Goal: Transaction & Acquisition: Purchase product/service

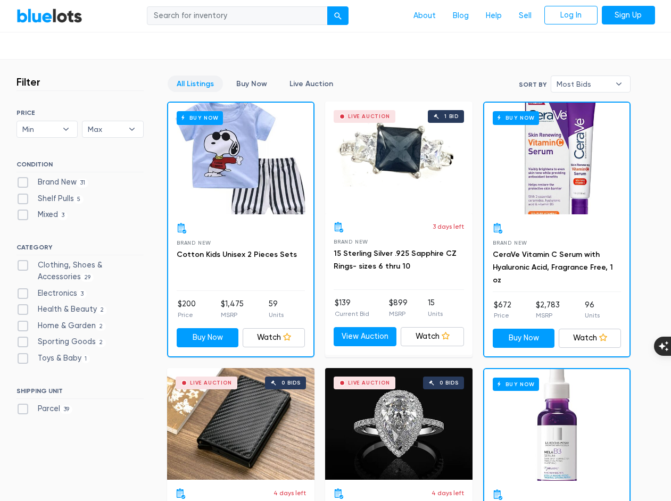
scroll to position [266, 0]
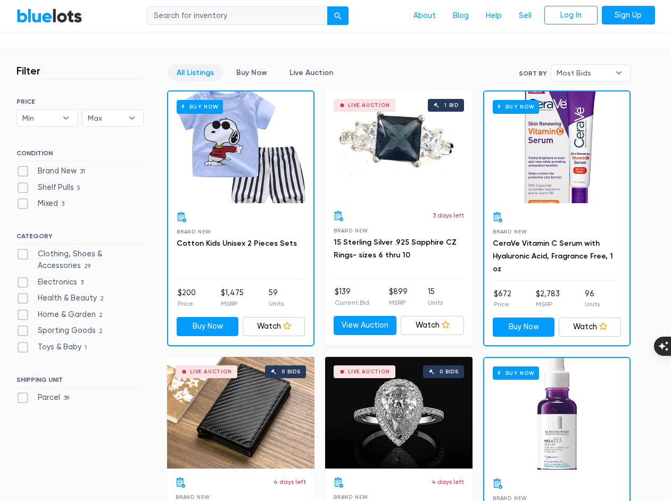
click at [556, 172] on div "Buy Now" at bounding box center [556, 147] width 145 height 112
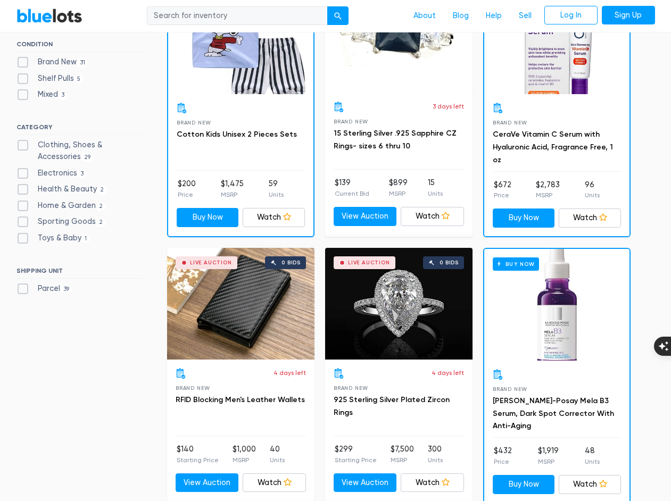
scroll to position [425, 0]
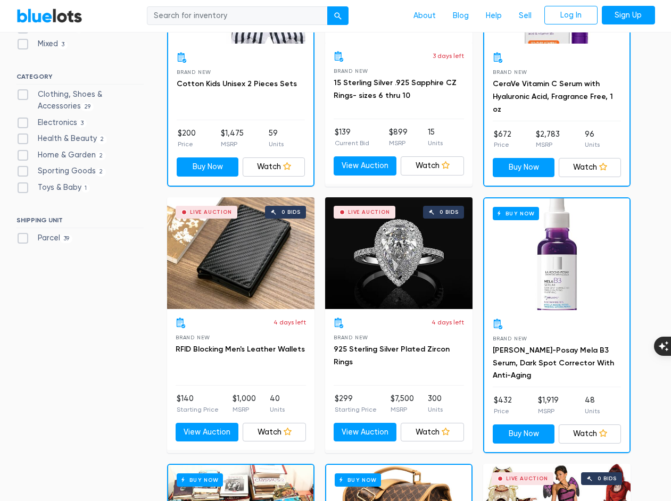
click at [552, 279] on div "Buy Now" at bounding box center [556, 254] width 145 height 112
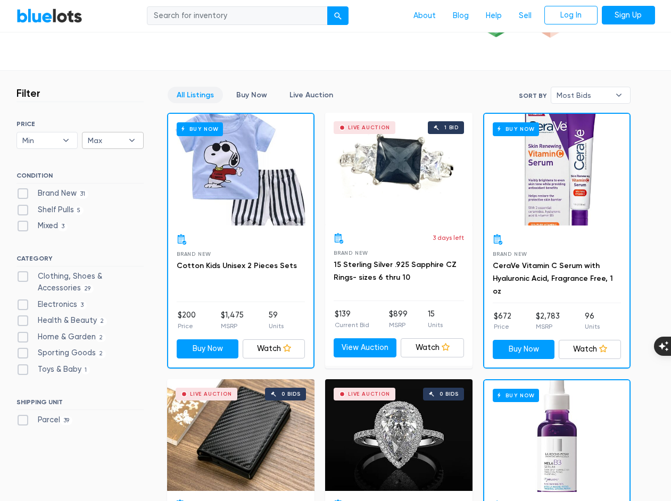
scroll to position [266, 0]
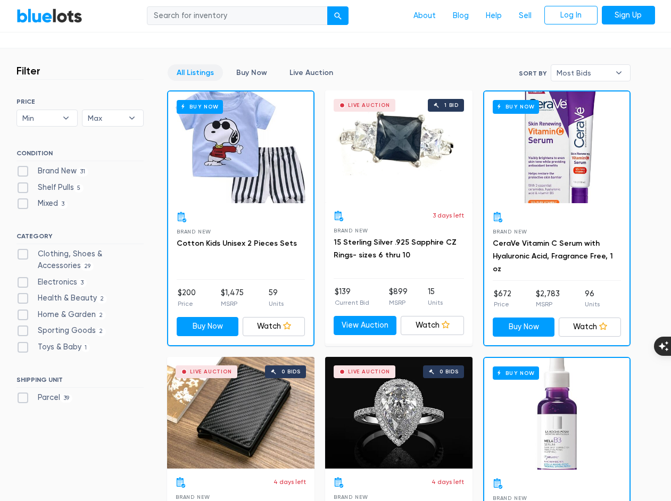
drag, startPoint x: 21, startPoint y: 297, endPoint x: 48, endPoint y: 306, distance: 28.6
click at [21, 297] on label "Health & Beauty 2" at bounding box center [61, 298] width 91 height 12
click at [21, 297] on Beauty"] "Health & Beauty 2" at bounding box center [19, 295] width 7 height 7
checkbox Beauty"] "true"
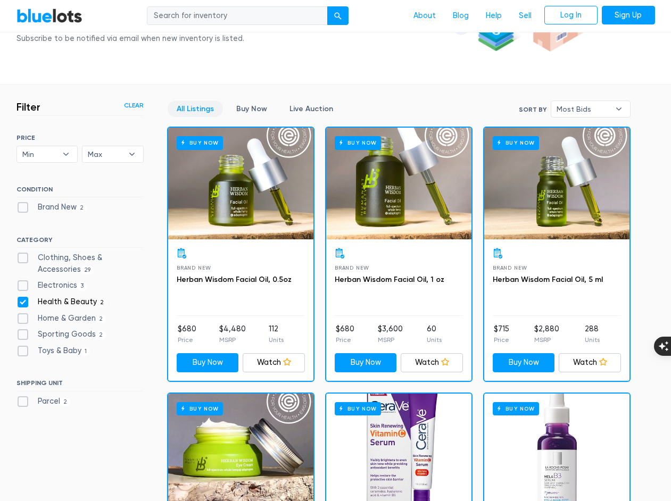
scroll to position [180, 0]
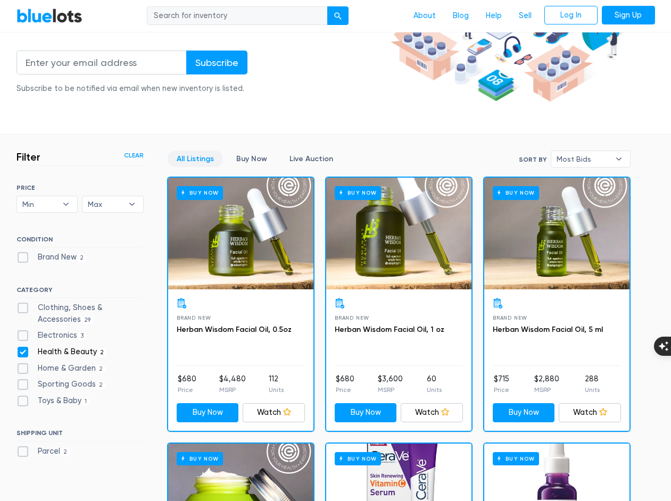
click at [346, 88] on div "Wholesale & liquidation auctions ending daily . Buy inventory for Ebay, Amazon,…" at bounding box center [201, 22] width 370 height 170
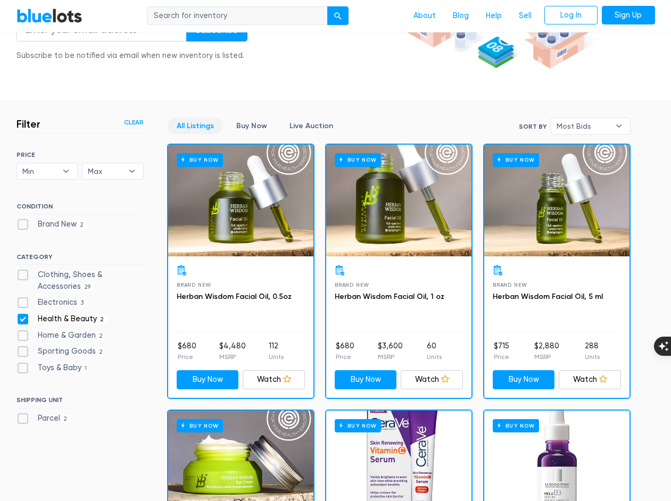
scroll to position [319, 0]
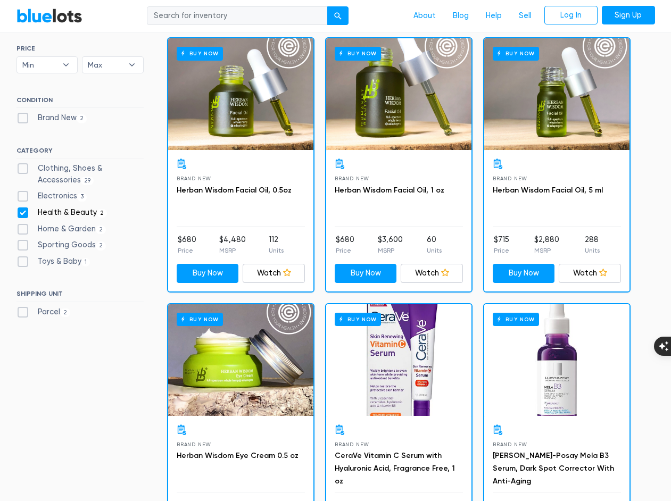
click at [24, 210] on label "Health & Beauty 2" at bounding box center [61, 213] width 91 height 12
click at [23, 210] on Beauty"] "Health & Beauty 2" at bounding box center [19, 210] width 7 height 7
checkbox Beauty"] "false"
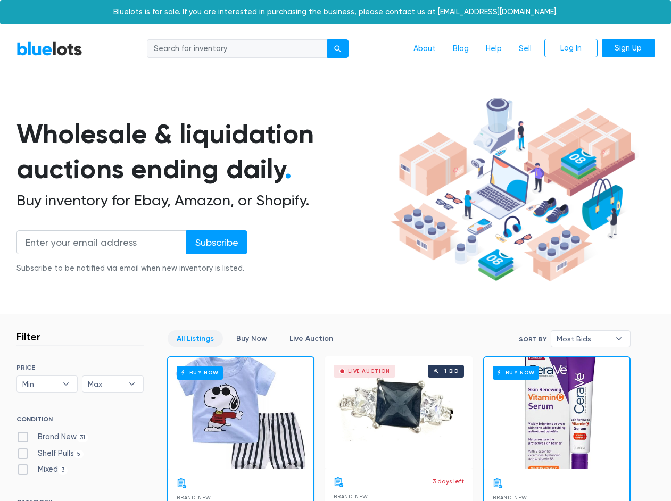
scroll to position [286, 0]
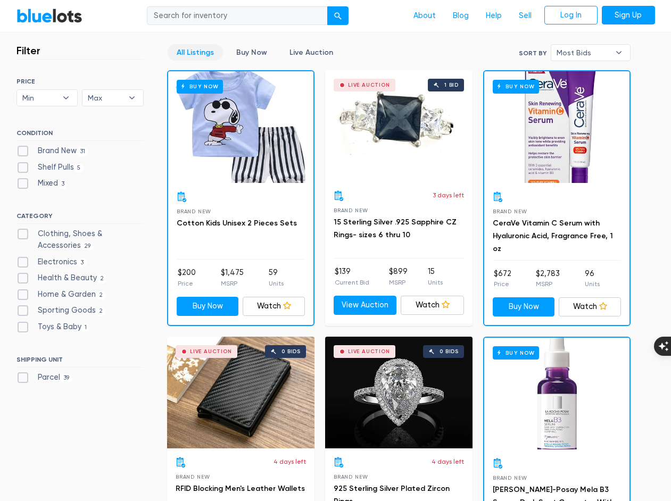
click at [18, 310] on label "Sporting Goods 2" at bounding box center [61, 311] width 90 height 12
click at [18, 310] on Goods"] "Sporting Goods 2" at bounding box center [19, 308] width 7 height 7
checkbox Goods"] "true"
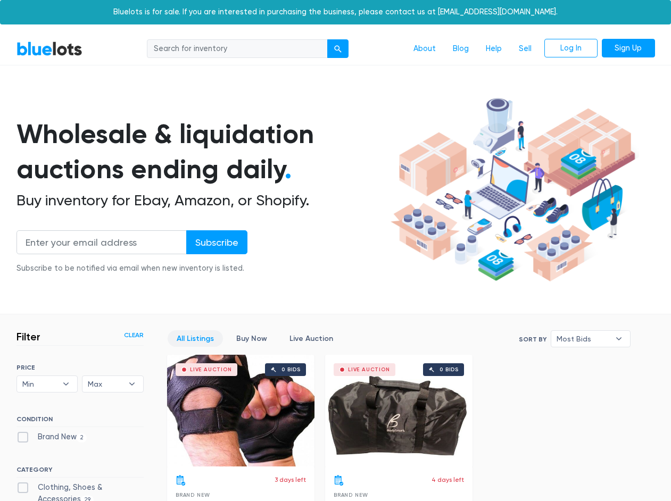
scroll to position [286, 0]
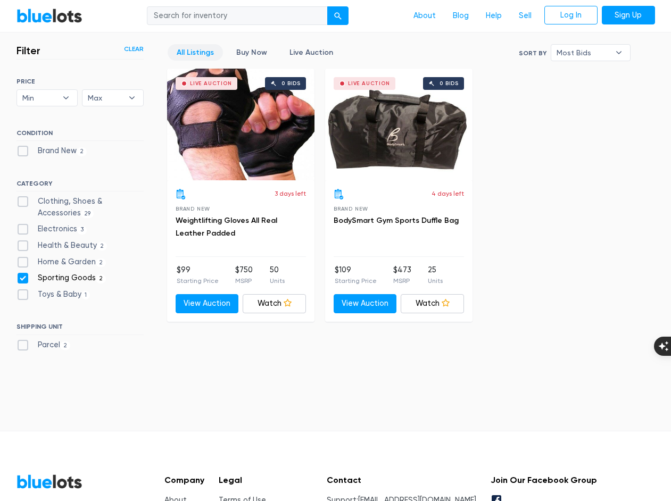
drag, startPoint x: 489, startPoint y: 172, endPoint x: 485, endPoint y: 168, distance: 5.7
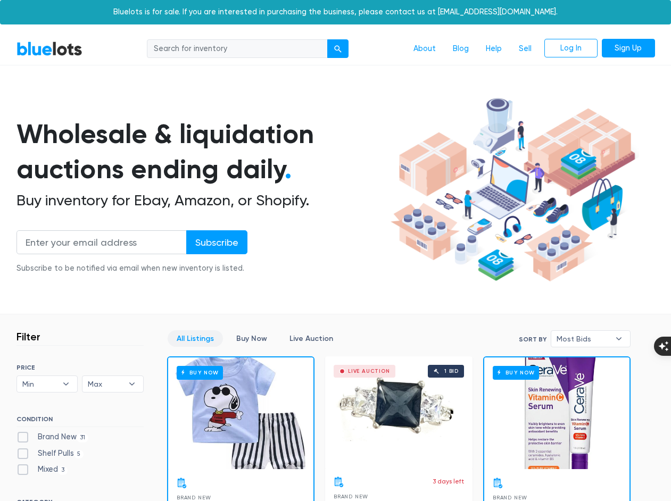
scroll to position [233, 0]
